Goal: Task Accomplishment & Management: Complete application form

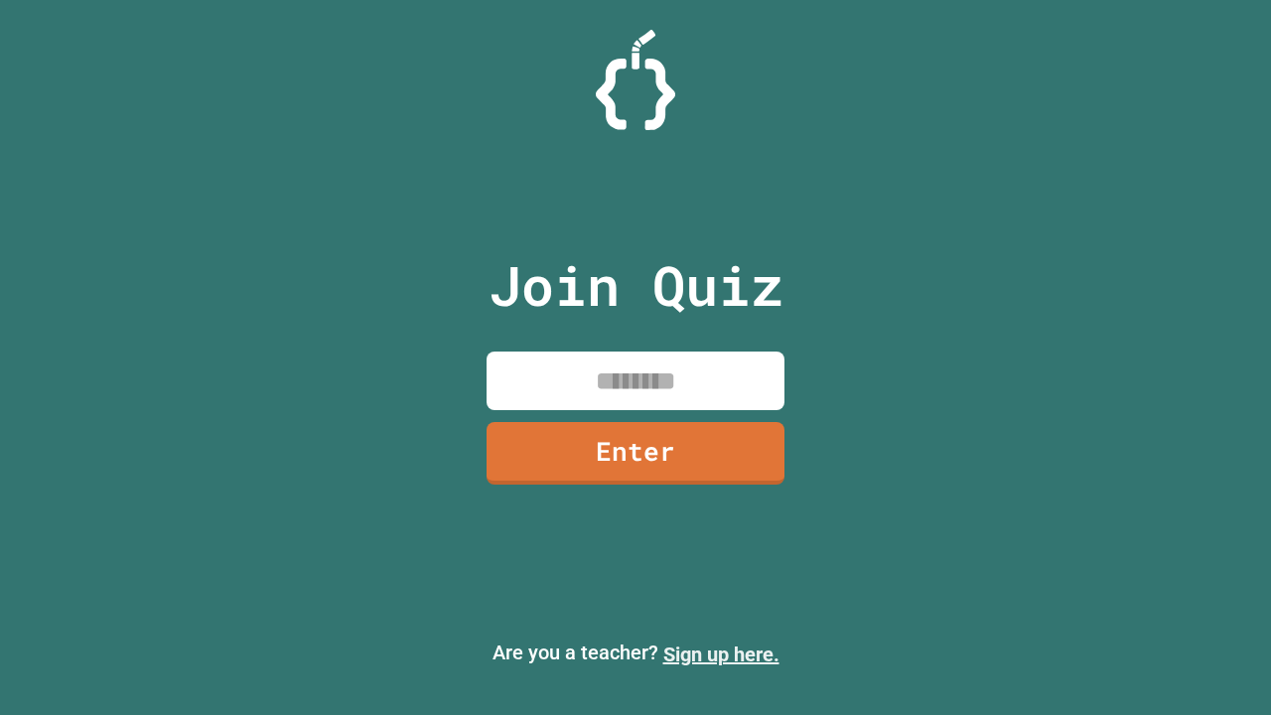
click at [721, 655] on link "Sign up here." at bounding box center [722, 655] width 116 height 24
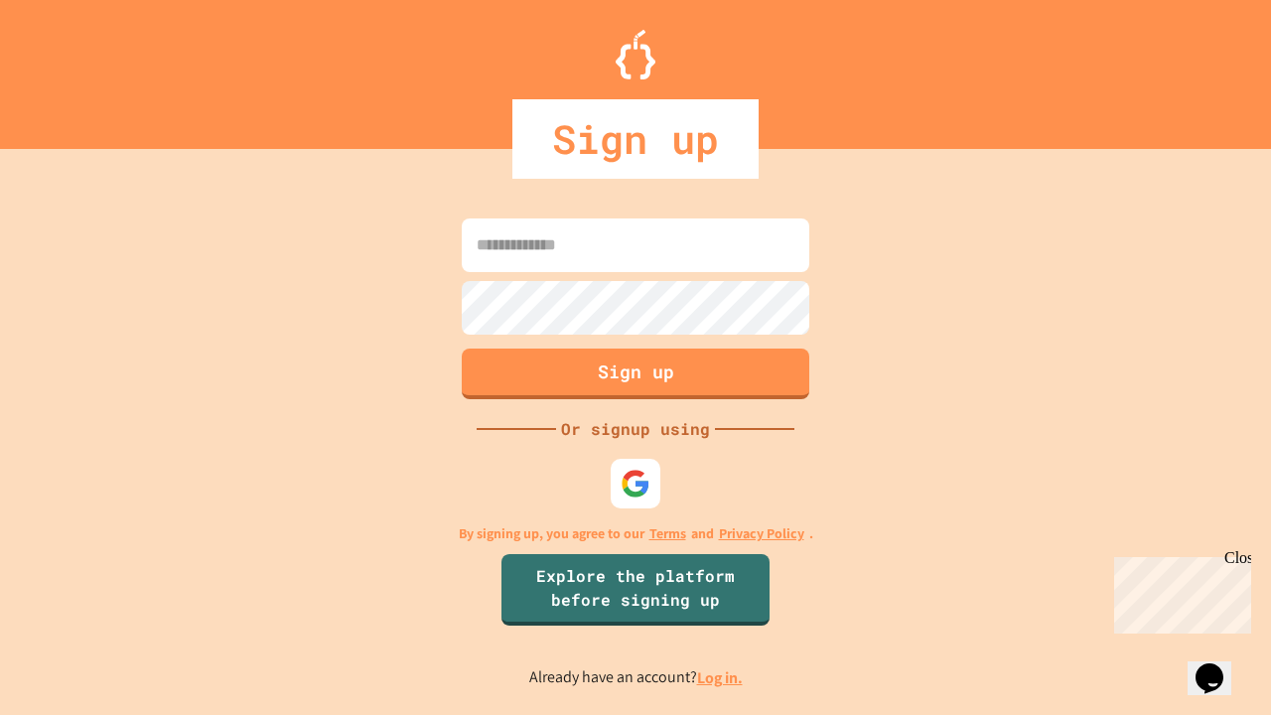
click at [721, 677] on link "Log in." at bounding box center [720, 678] width 46 height 21
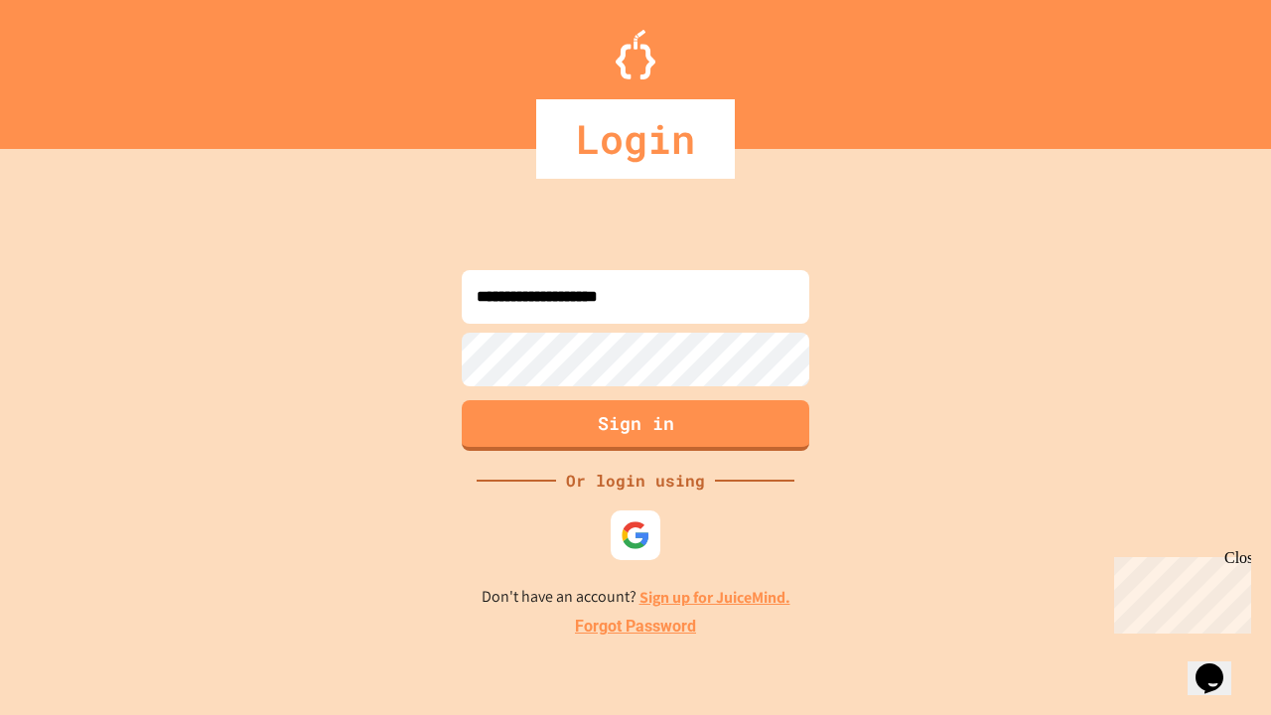
type input "**********"
